Goal: Find specific page/section: Find specific page/section

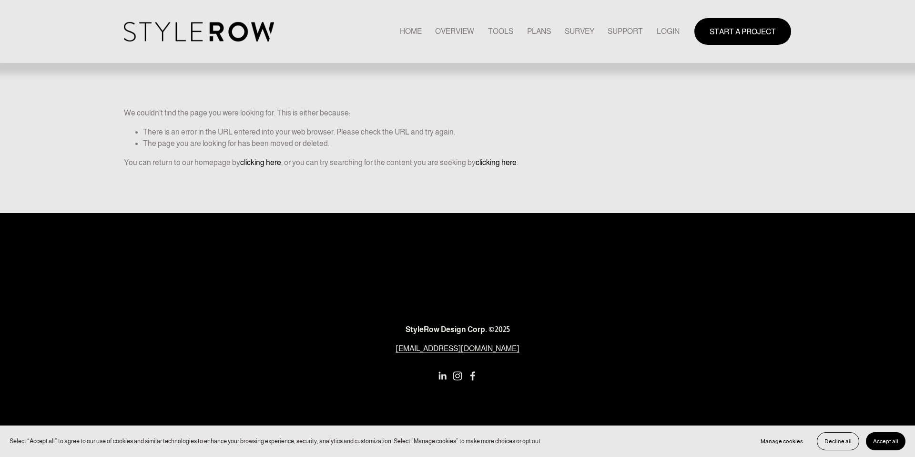
click at [667, 32] on link "LOGIN" at bounding box center [668, 31] width 23 height 13
click at [668, 31] on link "LOGIN" at bounding box center [668, 31] width 23 height 13
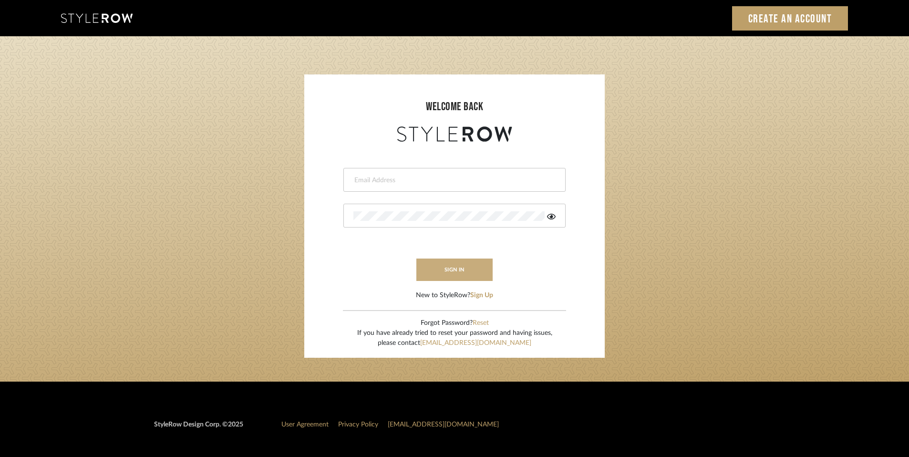
type input "[EMAIL_ADDRESS][DOMAIN_NAME]"
click at [451, 275] on button "sign in" at bounding box center [454, 269] width 76 height 22
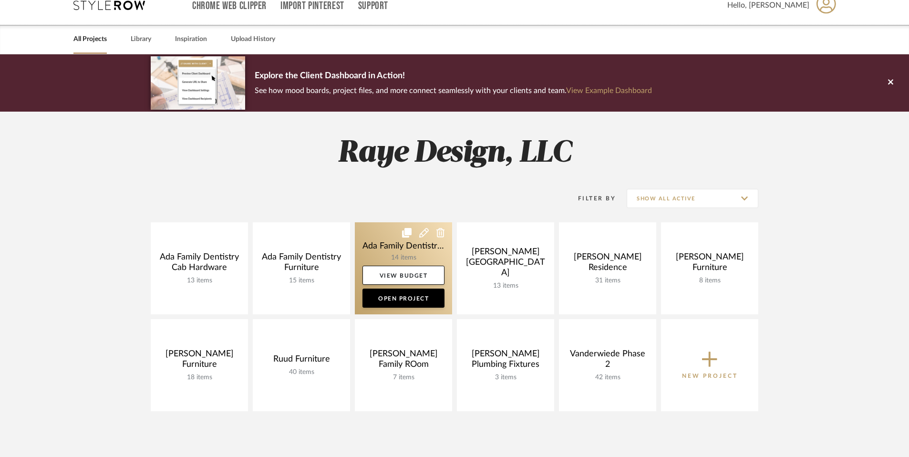
scroll to position [16, 0]
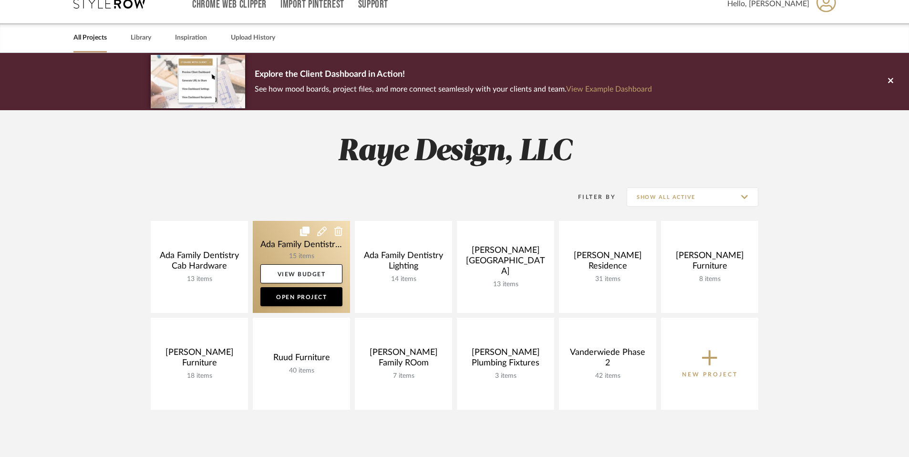
click at [317, 249] on link at bounding box center [301, 267] width 97 height 92
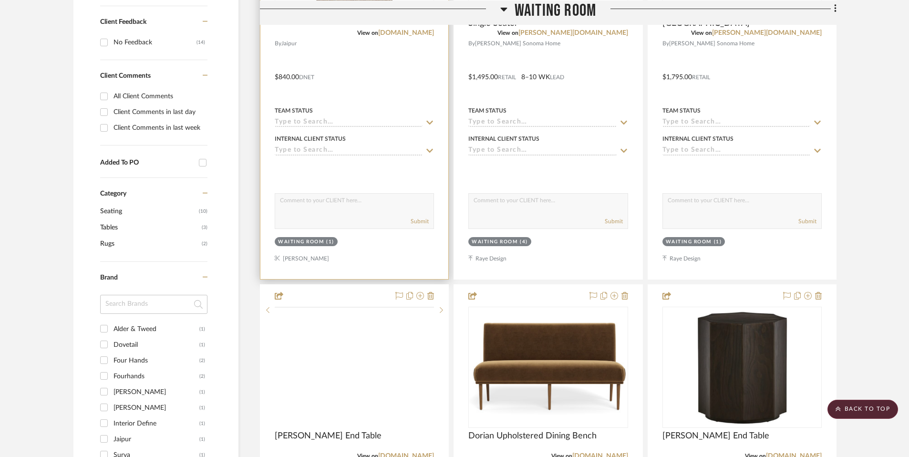
scroll to position [457, 0]
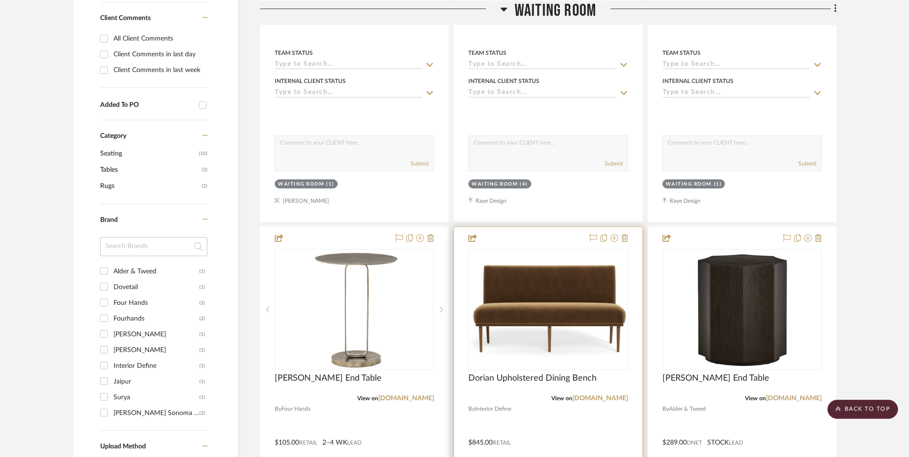
click at [527, 370] on div at bounding box center [548, 435] width 188 height 417
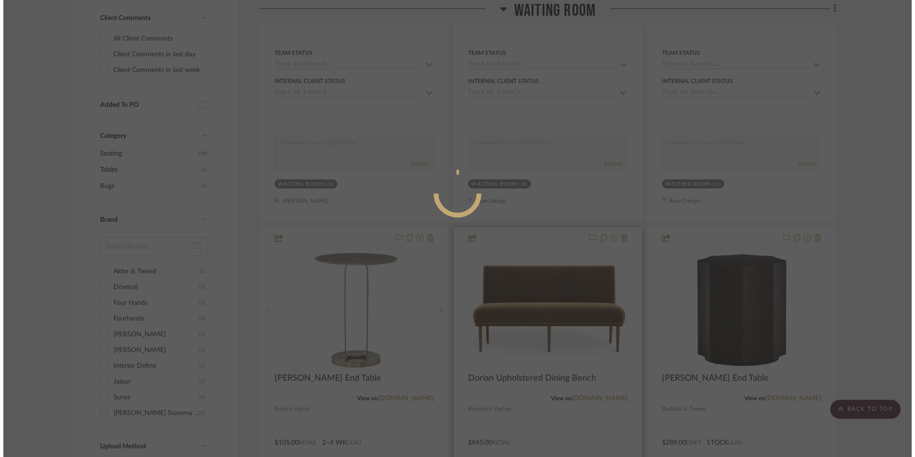
scroll to position [0, 0]
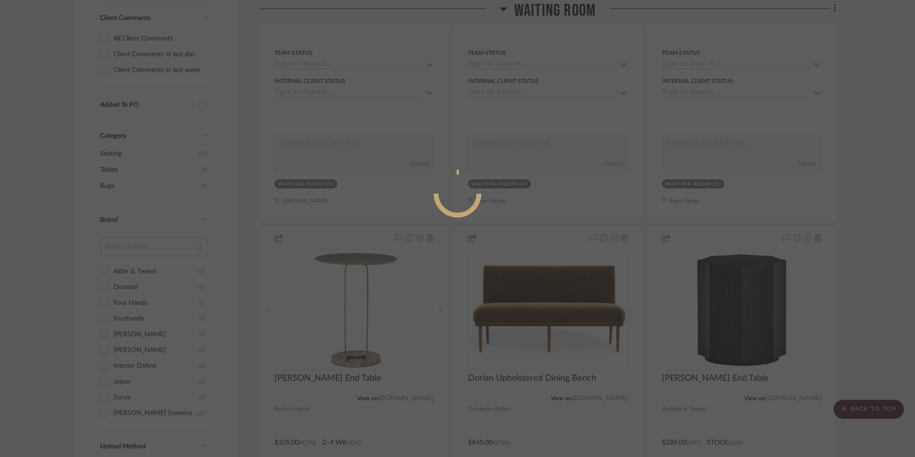
drag, startPoint x: 527, startPoint y: 370, endPoint x: 527, endPoint y: 376, distance: 5.7
click at [527, 376] on div at bounding box center [457, 228] width 915 height 457
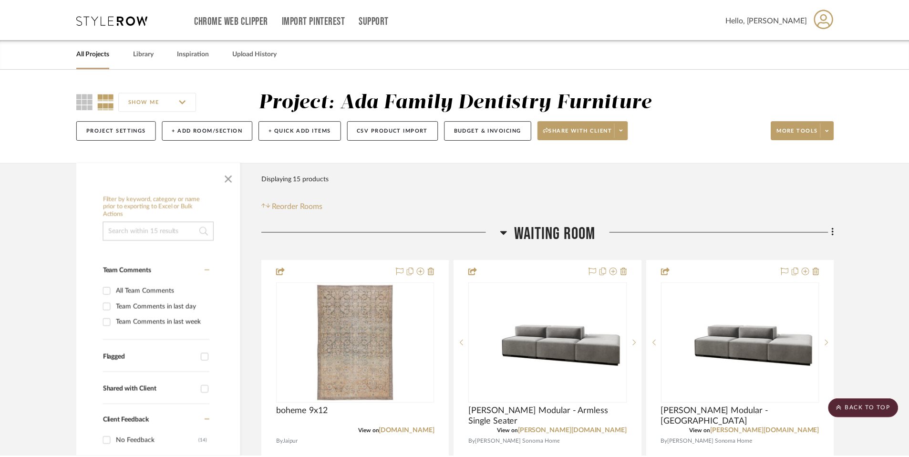
scroll to position [457, 0]
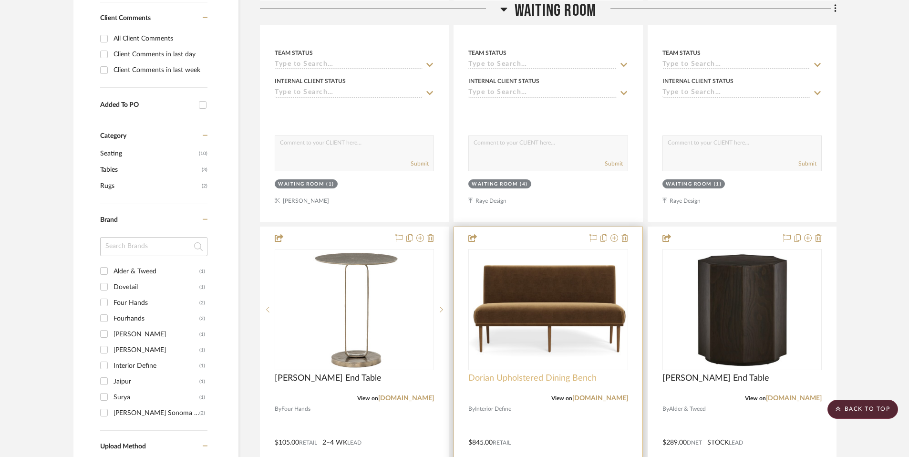
click at [519, 380] on span "Dorian Upholstered Dining Bench" at bounding box center [532, 378] width 128 height 10
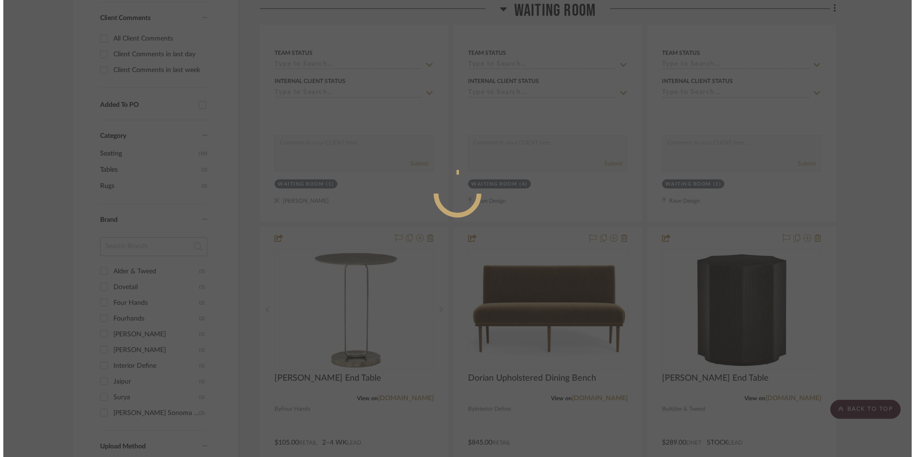
scroll to position [0, 0]
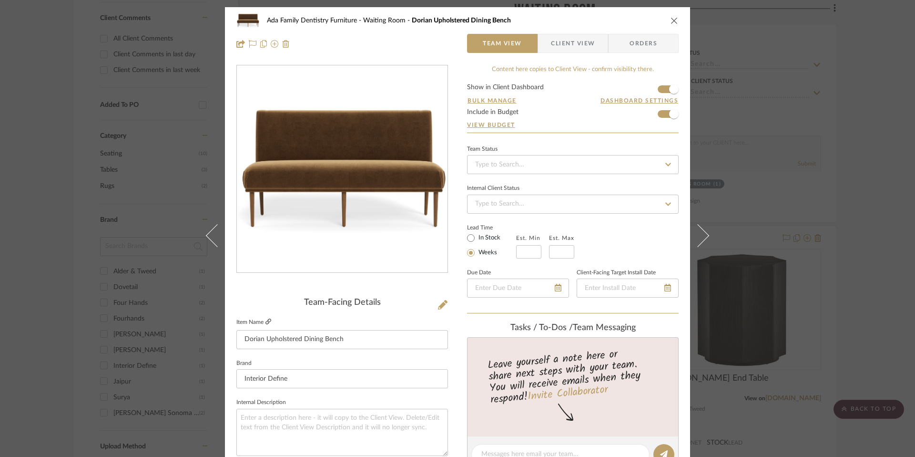
click at [266, 323] on icon at bounding box center [269, 321] width 6 height 6
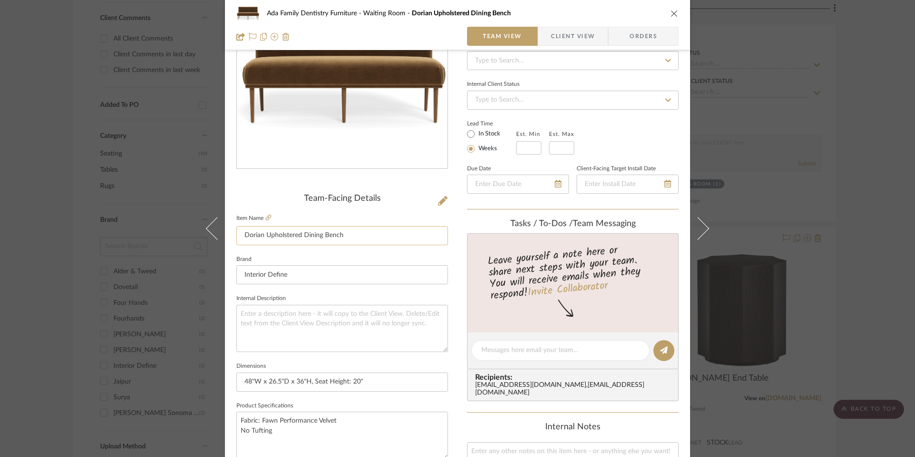
scroll to position [113, 0]
